Goal: Information Seeking & Learning: Check status

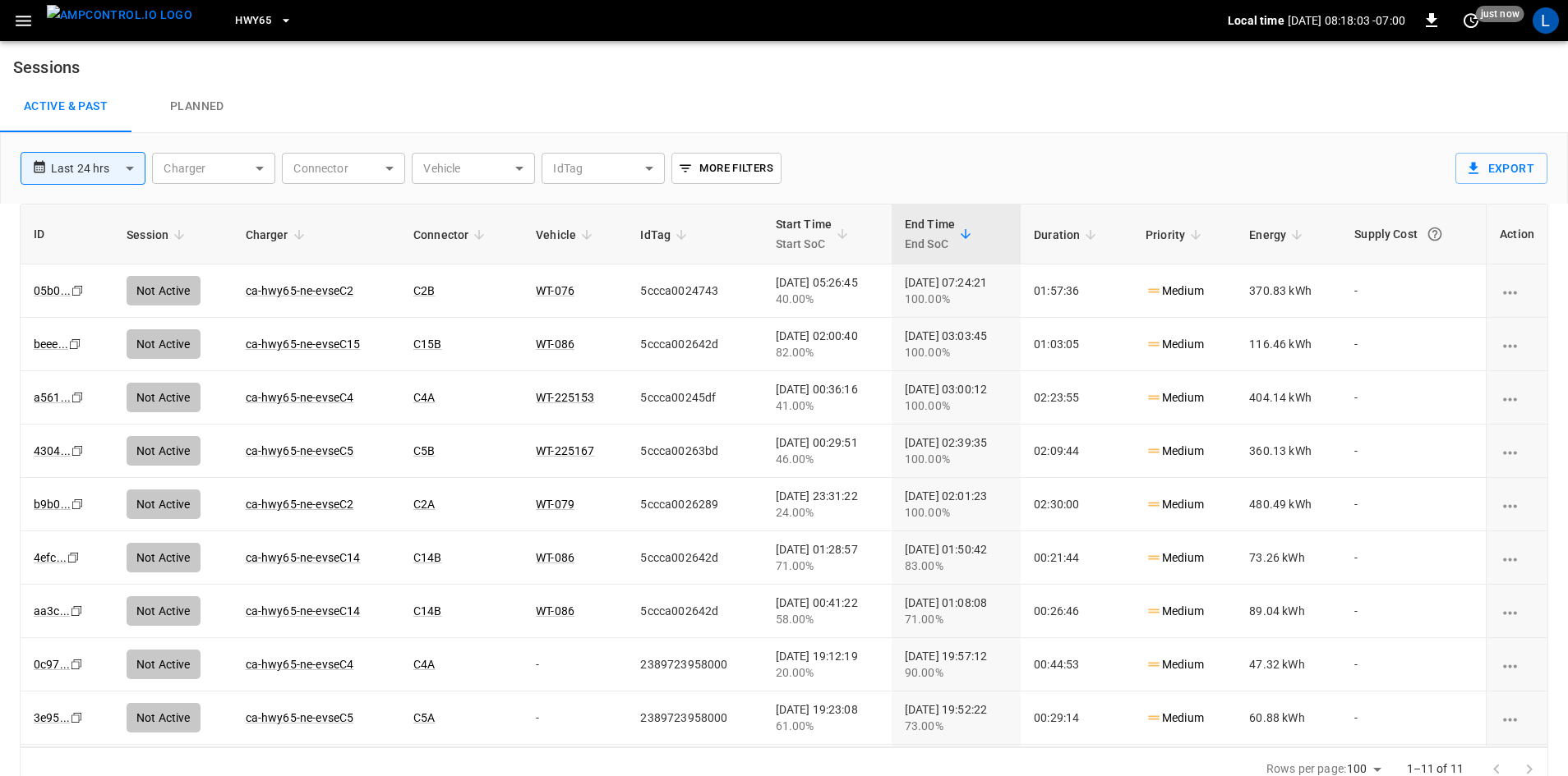
drag, startPoint x: 0, startPoint y: 0, endPoint x: 237, endPoint y: 22, distance: 238.0
click at [237, 22] on span "HWY65" at bounding box center [253, 21] width 37 height 19
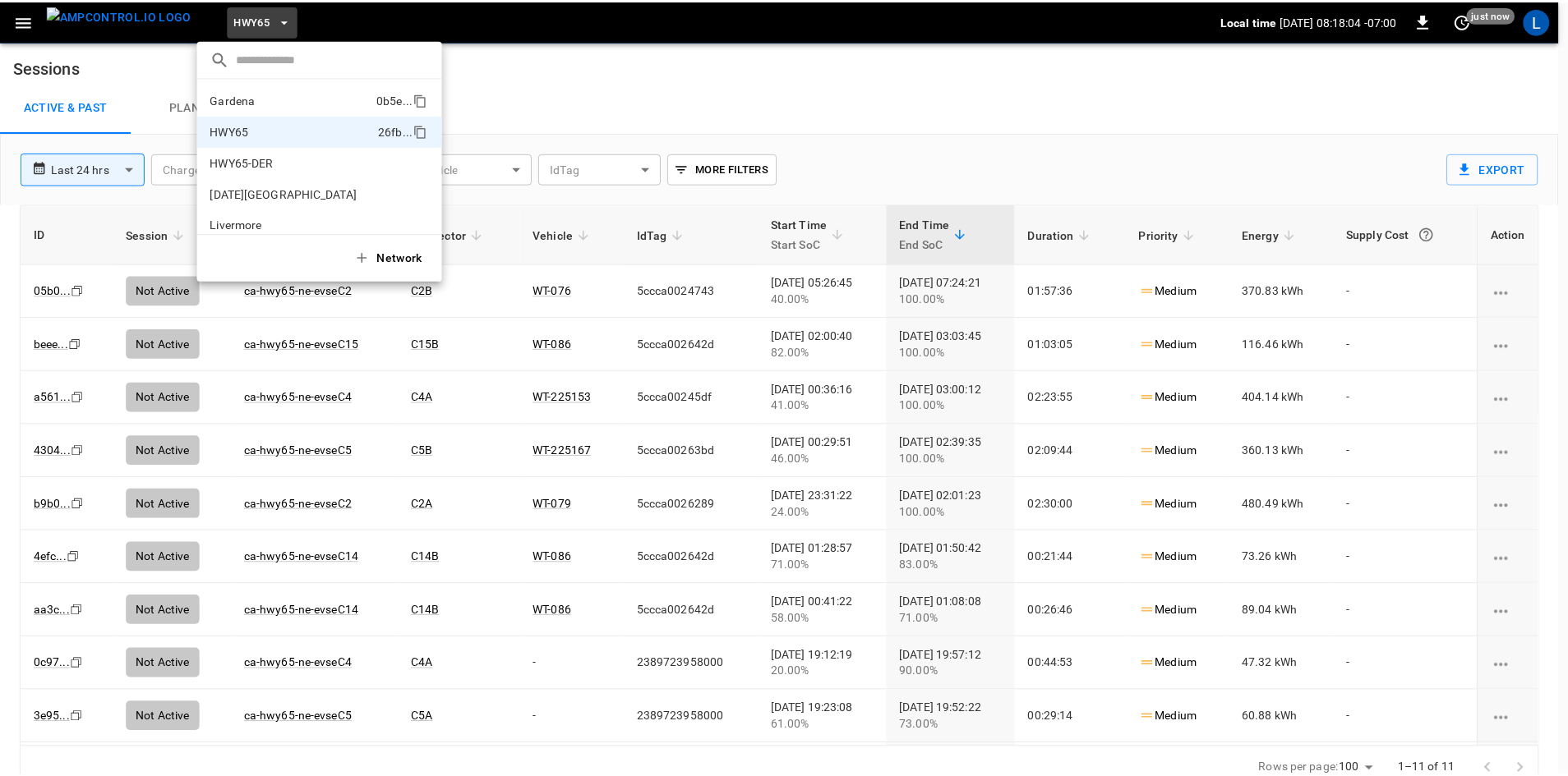
scroll to position [26, 0]
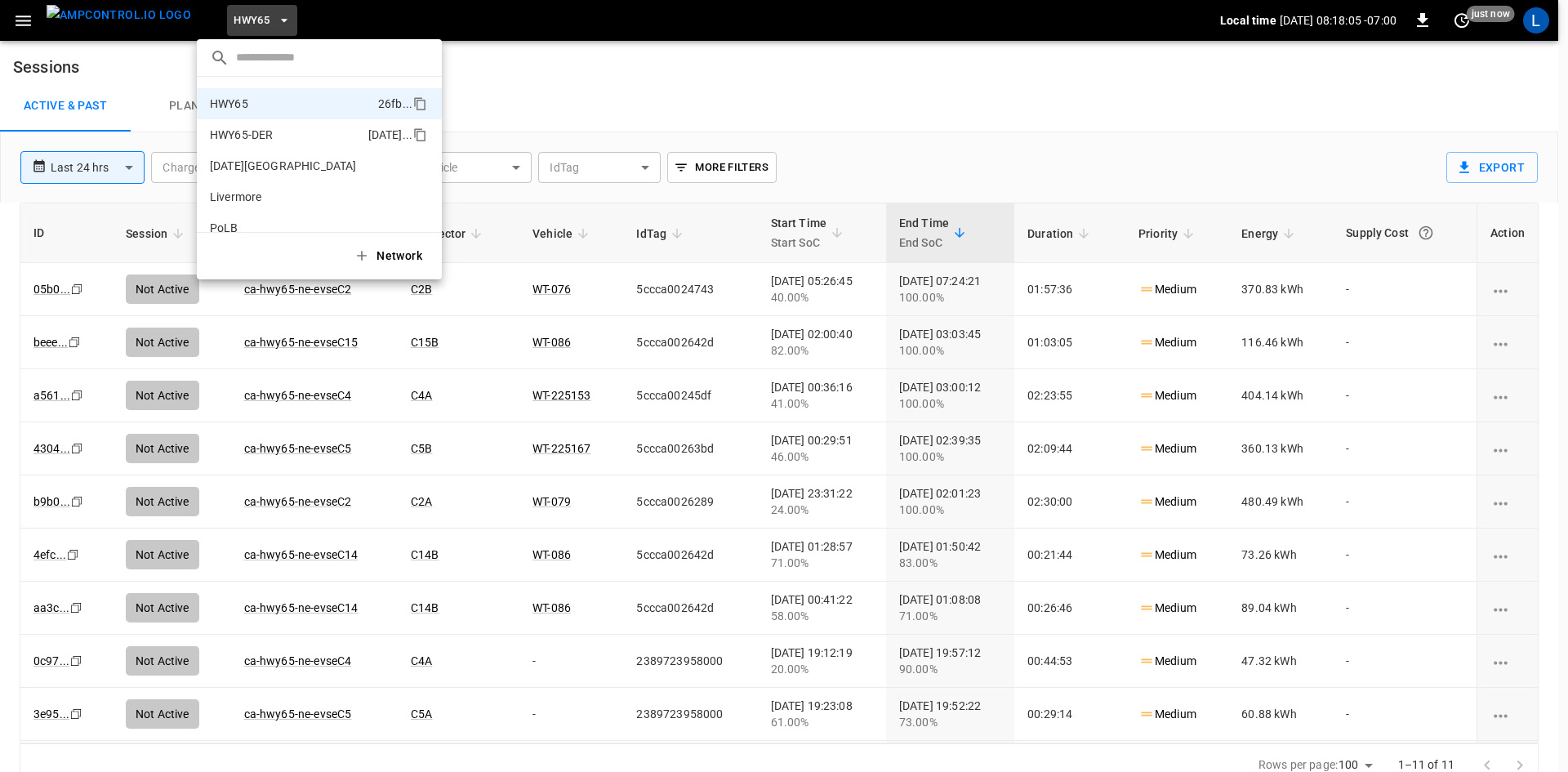
click at [259, 135] on p "HWY65-DER" at bounding box center [285, 134] width 152 height 16
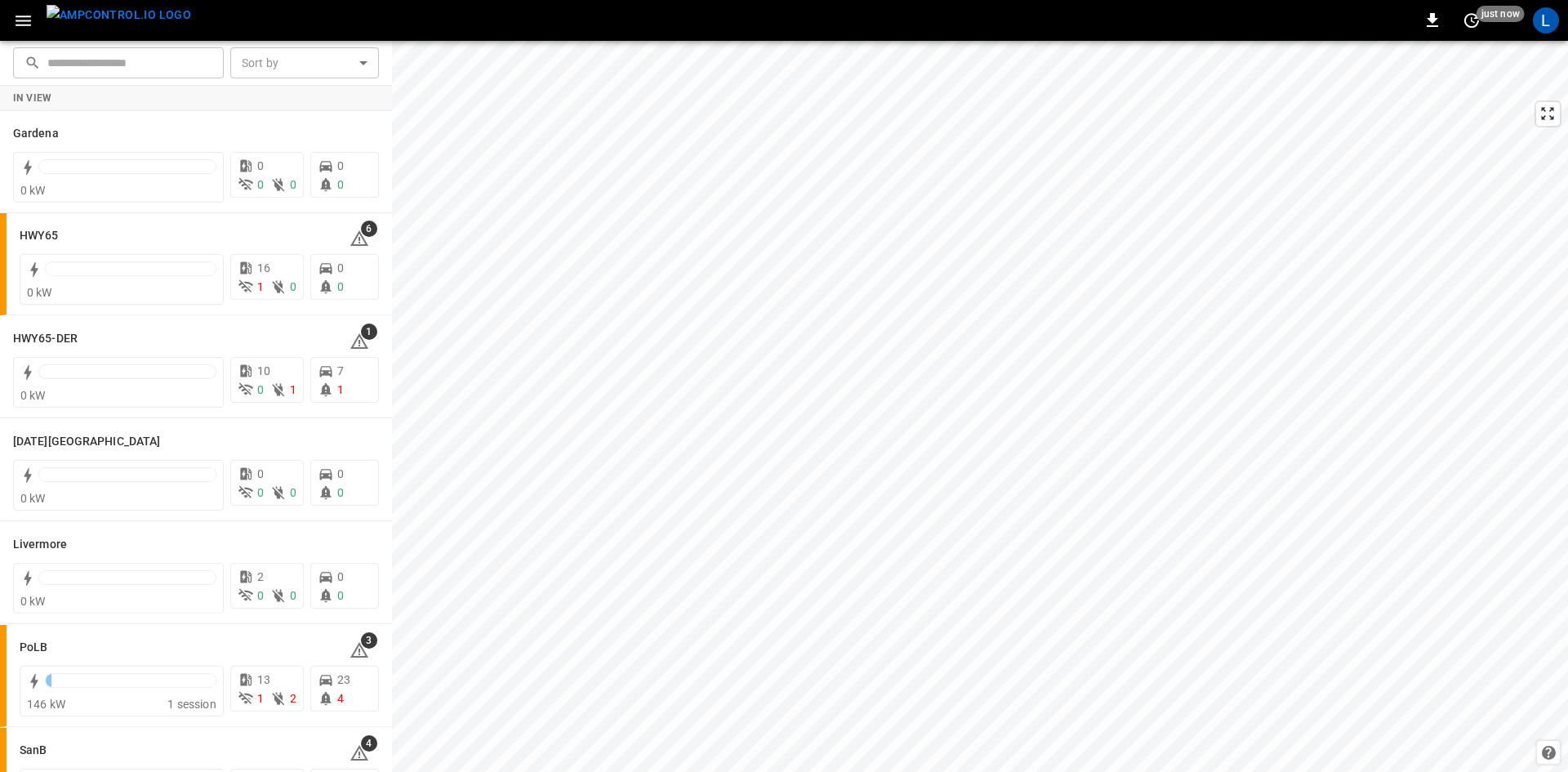
click at [31, 27] on icon "button" at bounding box center [23, 21] width 20 height 20
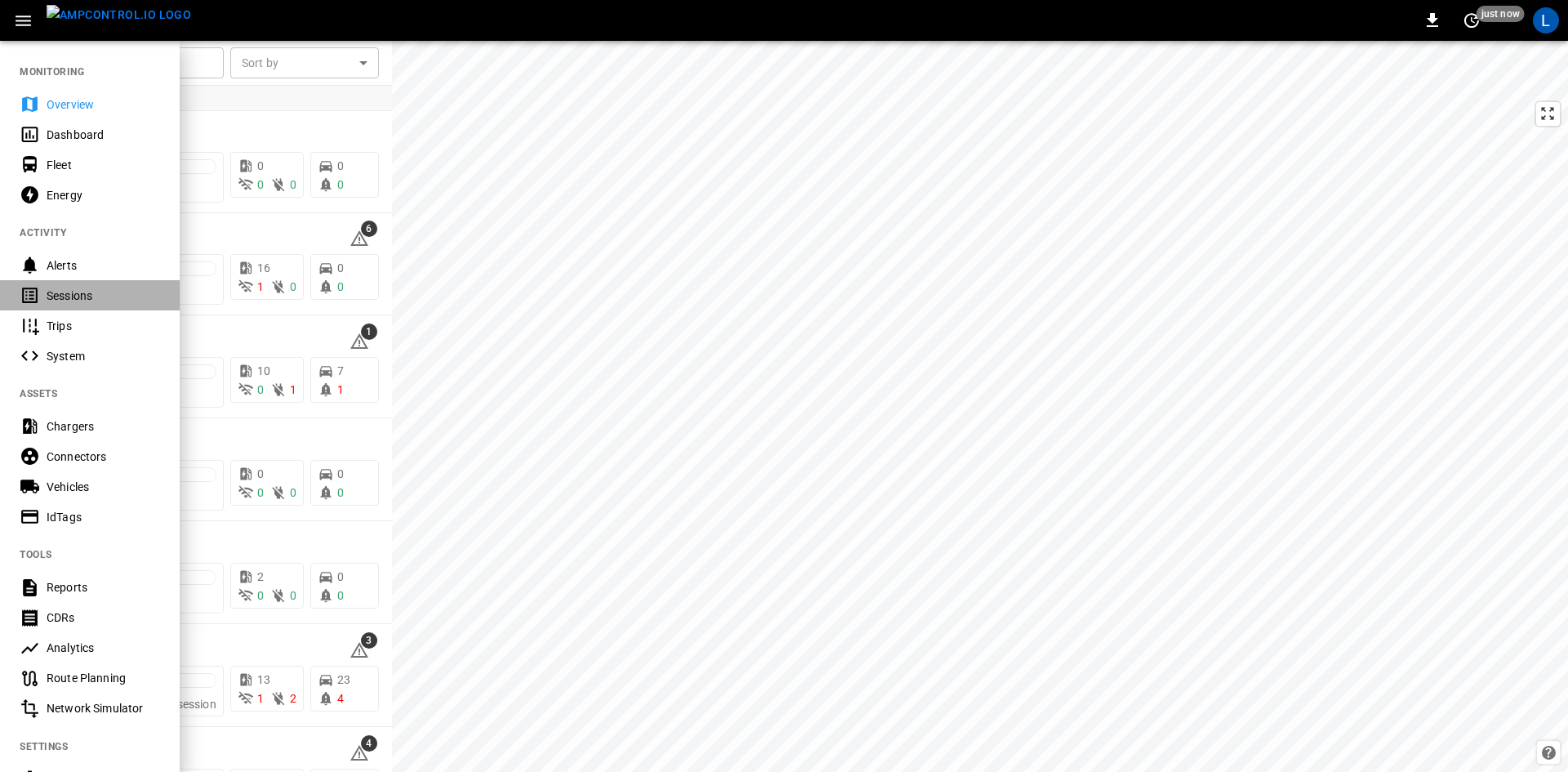
click at [89, 296] on div "Sessions" at bounding box center [103, 296] width 113 height 16
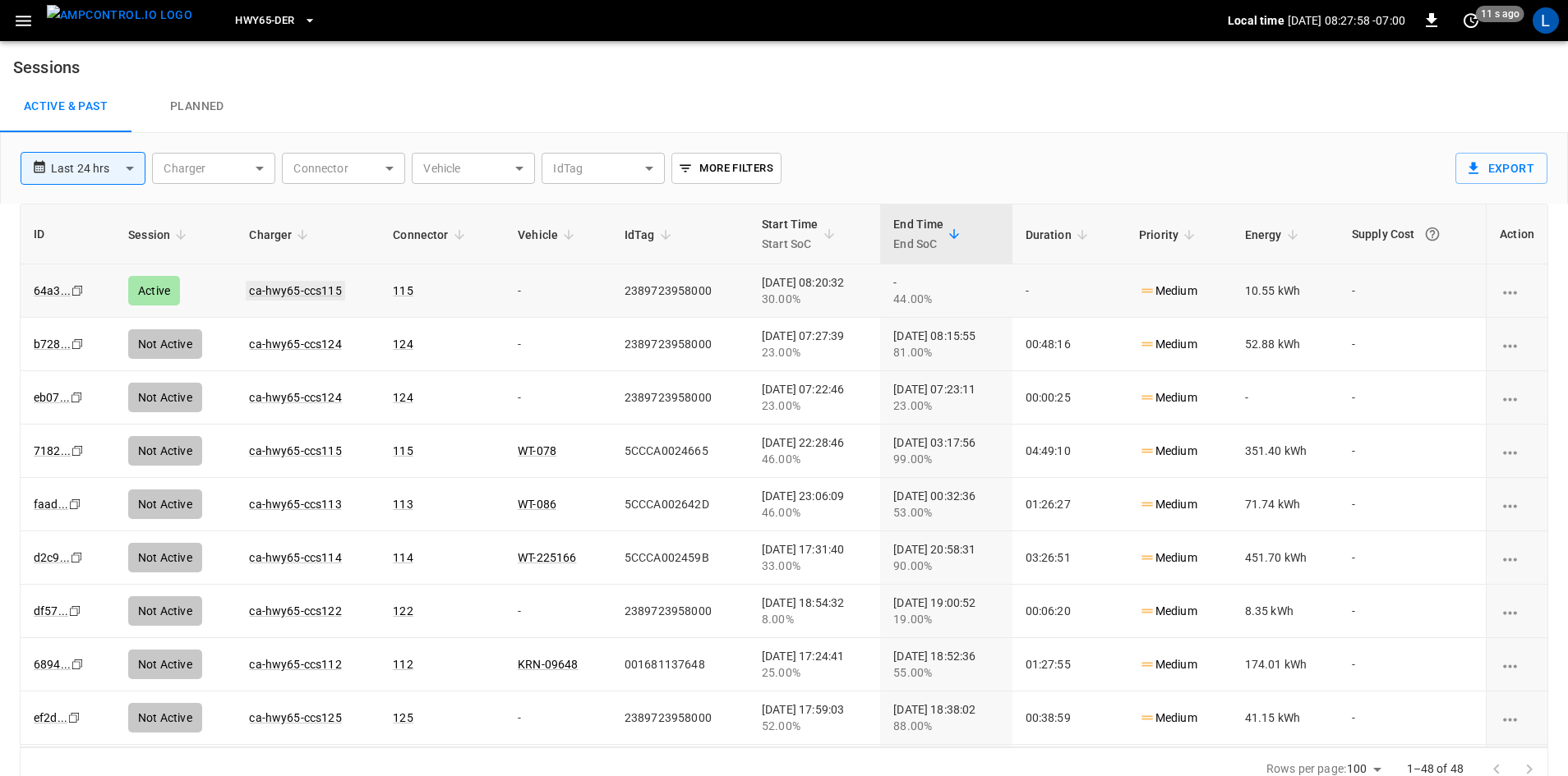
click at [318, 288] on link "ca-hwy65-ccs115" at bounding box center [295, 291] width 99 height 20
click at [322, 293] on link "ca-hwy65-ccs115" at bounding box center [295, 291] width 99 height 20
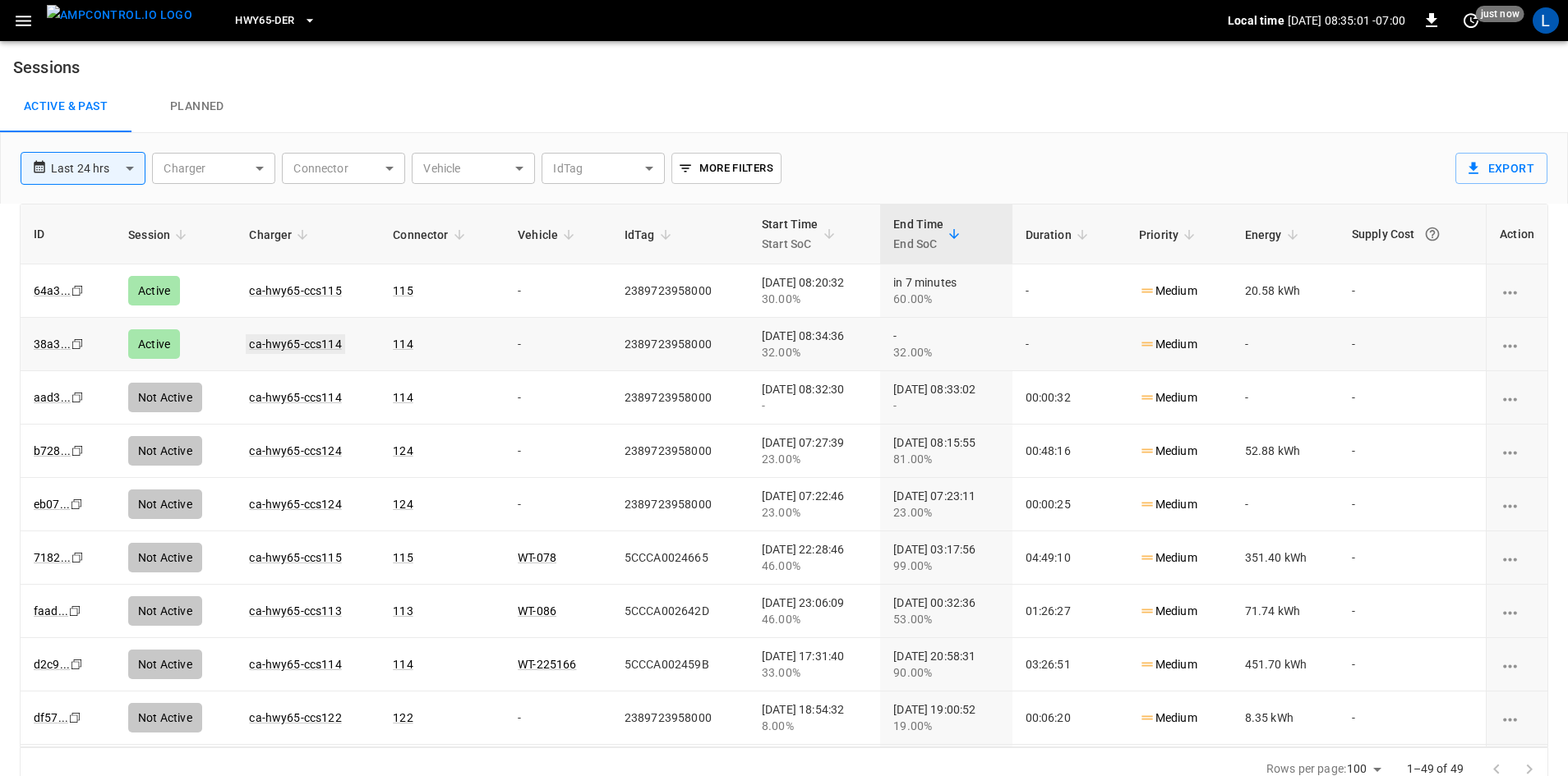
click at [304, 340] on link "ca-hwy65-ccs114" at bounding box center [295, 344] width 99 height 20
click at [282, 341] on link "ca-hwy65-ccs114" at bounding box center [295, 344] width 99 height 20
click at [290, 338] on link "ca-hwy65-ccs114" at bounding box center [295, 344] width 99 height 20
click at [278, 283] on link "ca-hwy65-ccs115" at bounding box center [295, 291] width 99 height 20
click at [313, 342] on link "ca-hwy65-ccs114" at bounding box center [295, 344] width 99 height 20
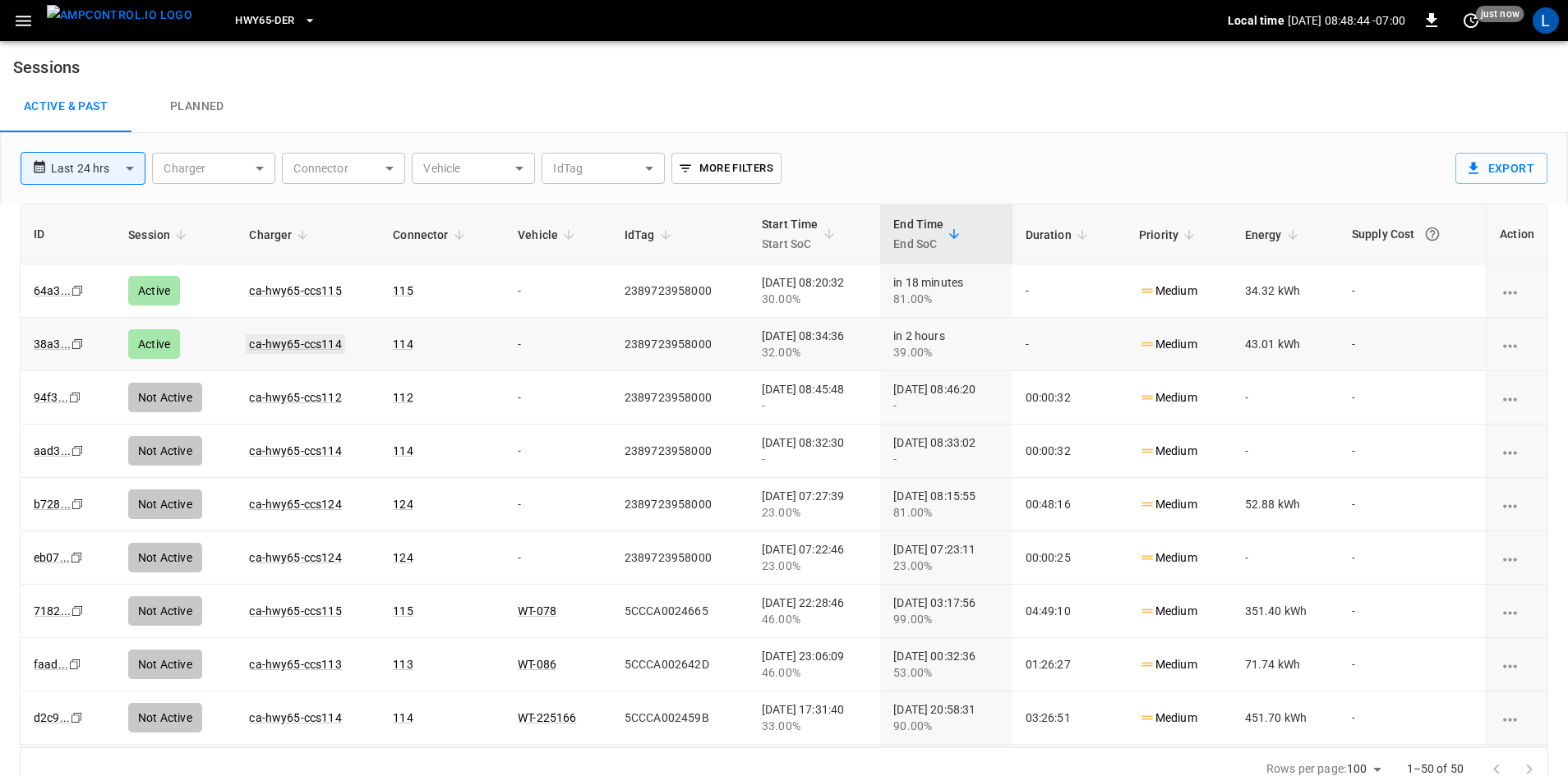
click at [314, 341] on link "ca-hwy65-ccs114" at bounding box center [295, 344] width 99 height 20
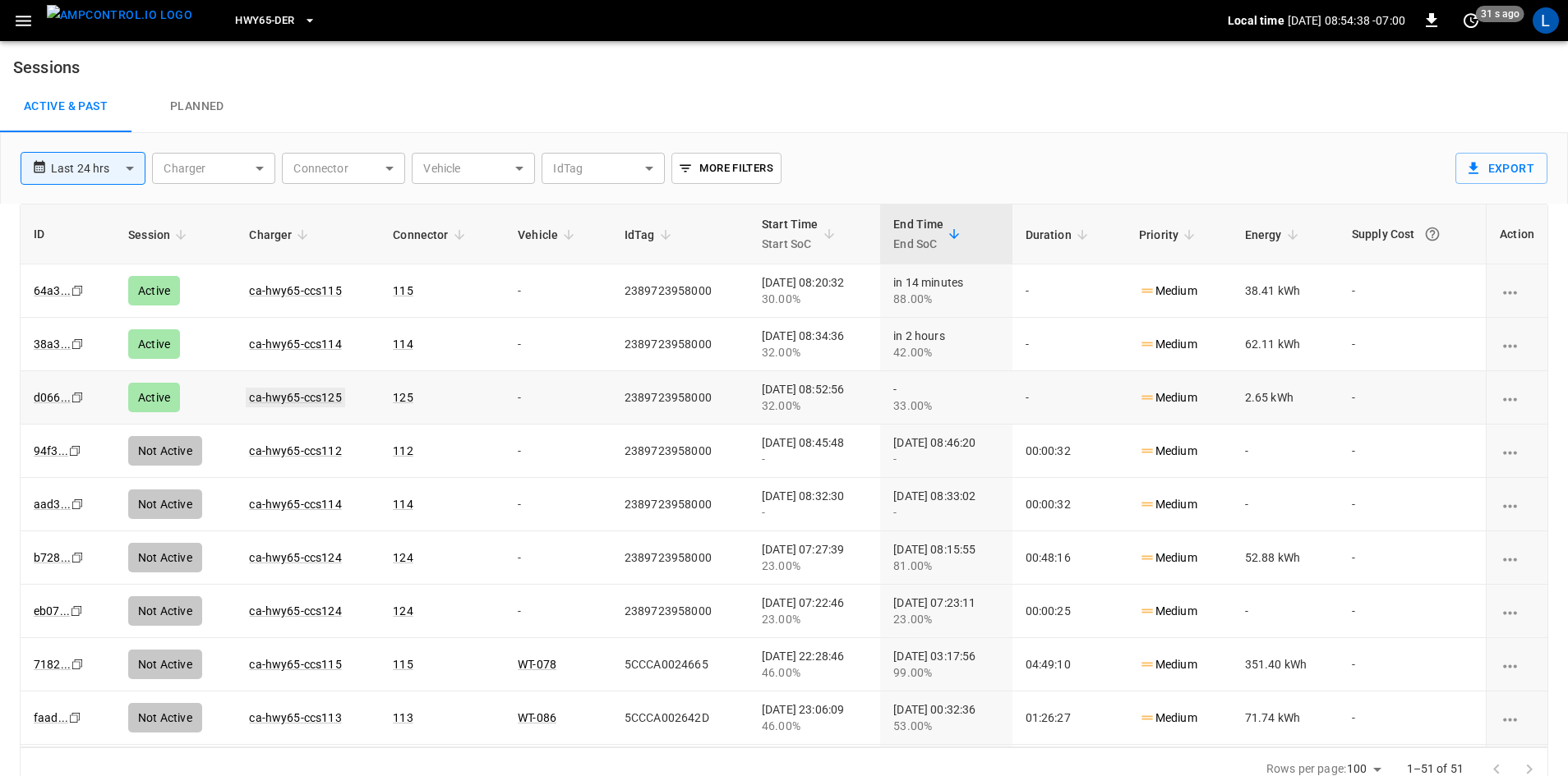
drag, startPoint x: 175, startPoint y: 89, endPoint x: 281, endPoint y: 400, distance: 328.6
click at [281, 400] on link "ca-hwy65-ccs125" at bounding box center [295, 398] width 99 height 20
click at [296, 343] on link "ca-hwy65-ccs114" at bounding box center [295, 344] width 99 height 20
click at [275, 285] on link "ca-hwy65-ccs115" at bounding box center [295, 291] width 99 height 20
click at [289, 395] on link "ca-hwy65-ccs125" at bounding box center [295, 398] width 99 height 20
